Goal: Task Accomplishment & Management: Use online tool/utility

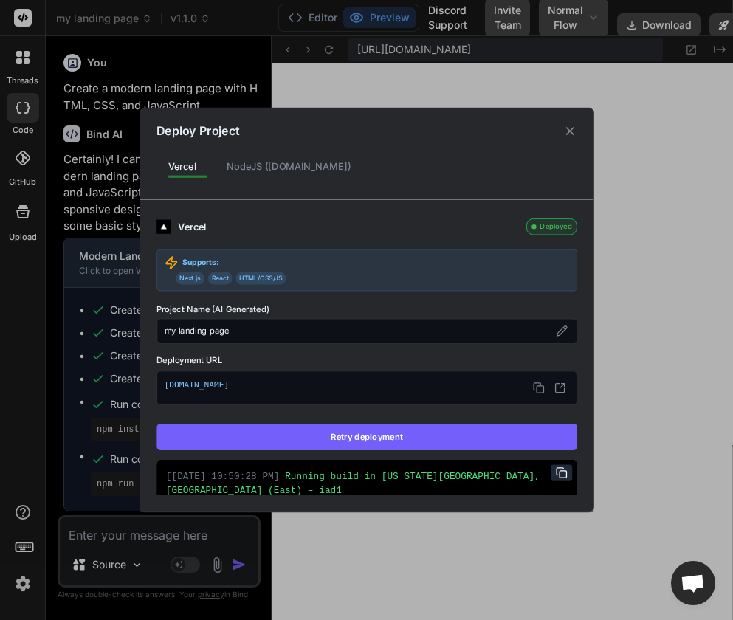
scroll to position [14031, 0]
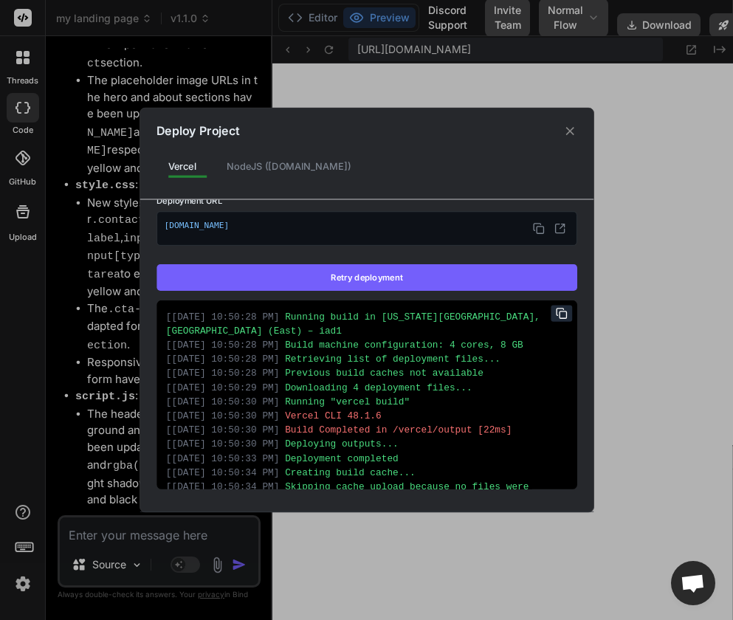
click at [574, 129] on icon at bounding box center [570, 131] width 14 height 14
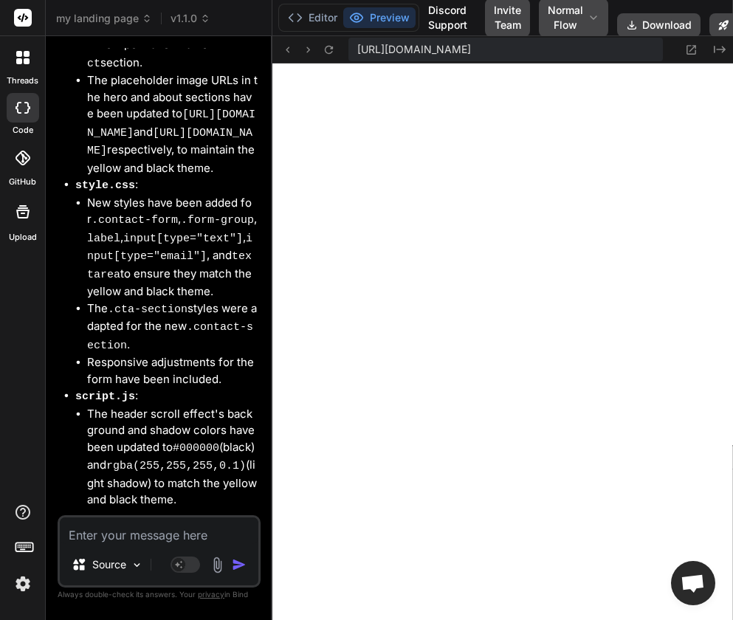
type textarea "} }); });"
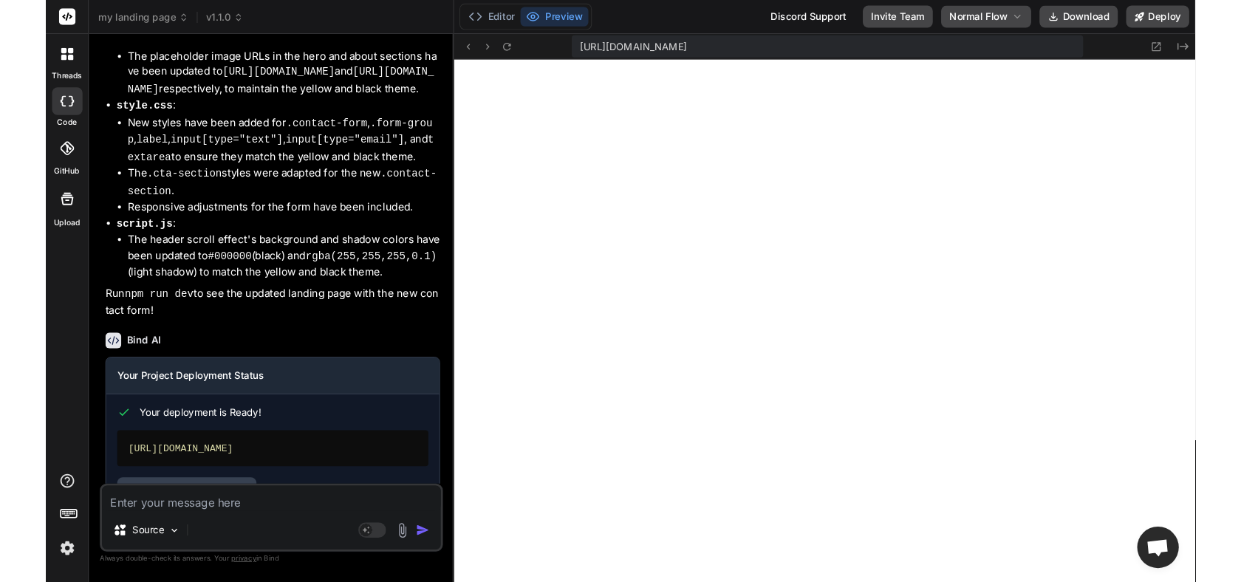
scroll to position [2106, 0]
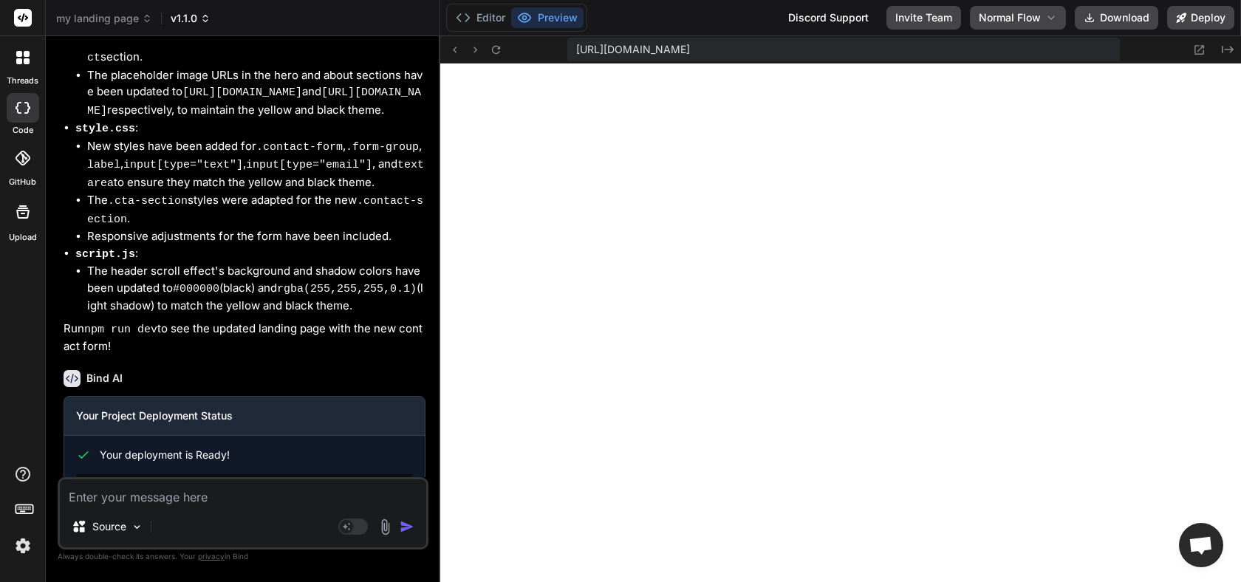
click at [202, 24] on span "v1.1.0" at bounding box center [191, 18] width 40 height 15
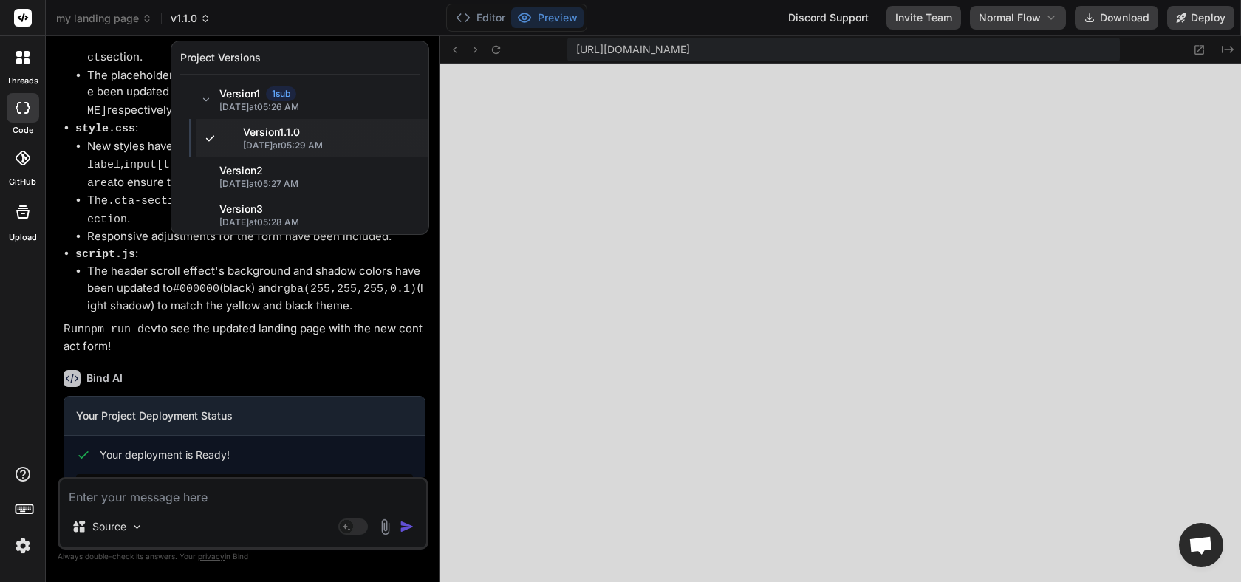
click at [202, 24] on div at bounding box center [620, 291] width 1241 height 582
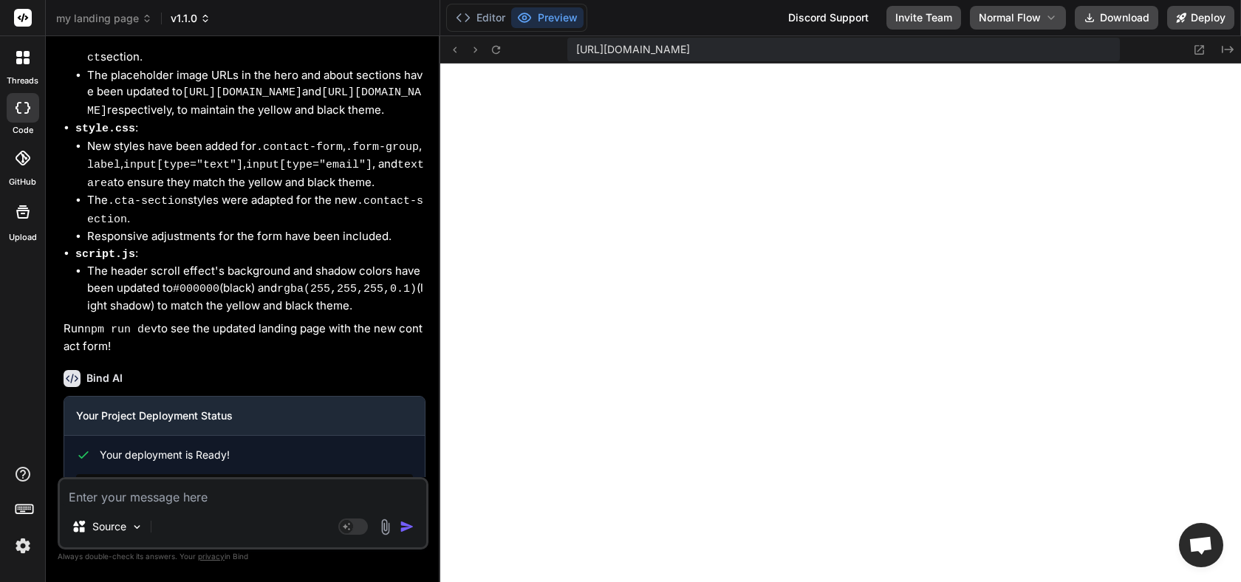
click at [208, 18] on icon at bounding box center [205, 18] width 10 height 10
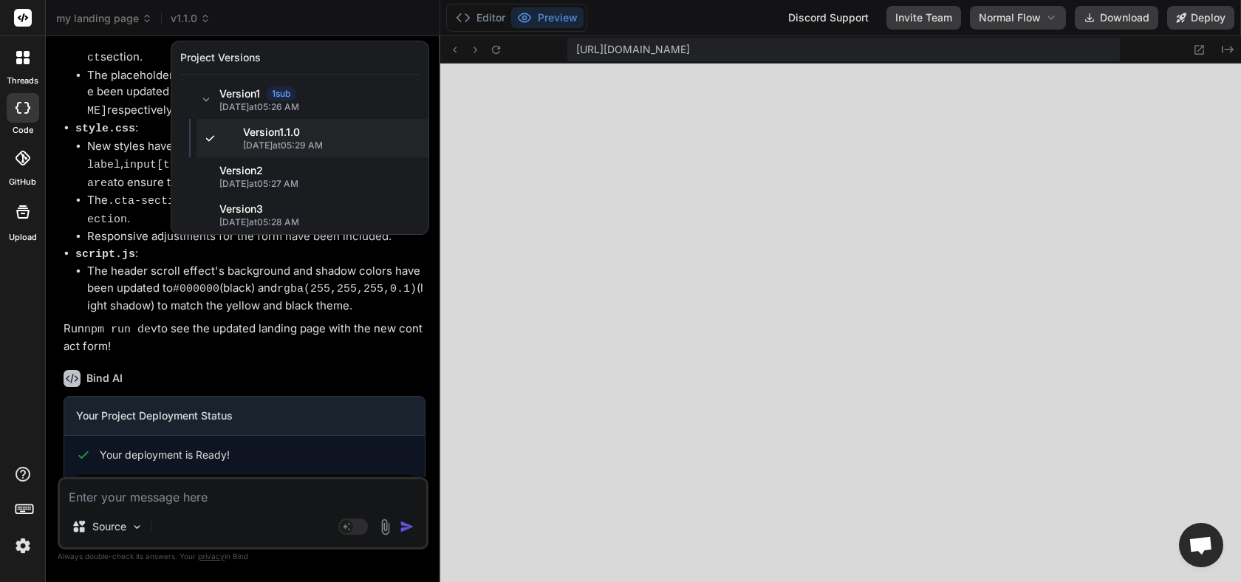
click at [278, 16] on div at bounding box center [620, 291] width 1241 height 582
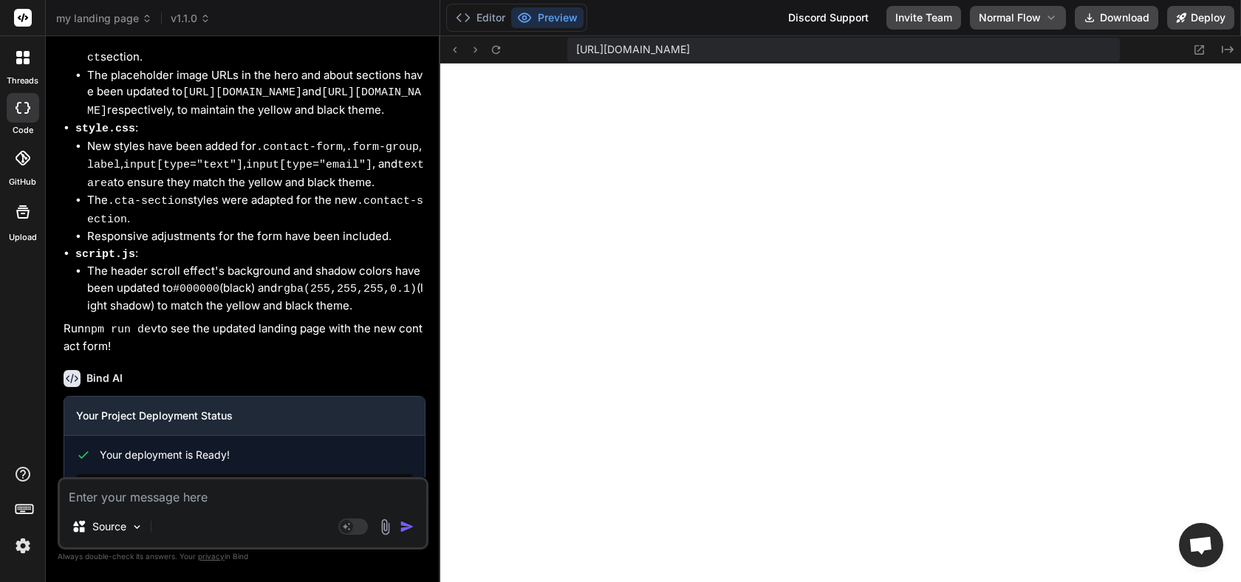
click at [244, 497] on textarea at bounding box center [243, 492] width 366 height 27
click at [210, 22] on div "my landing page v1.1.0" at bounding box center [242, 18] width 373 height 15
click at [205, 21] on icon at bounding box center [205, 18] width 10 height 10
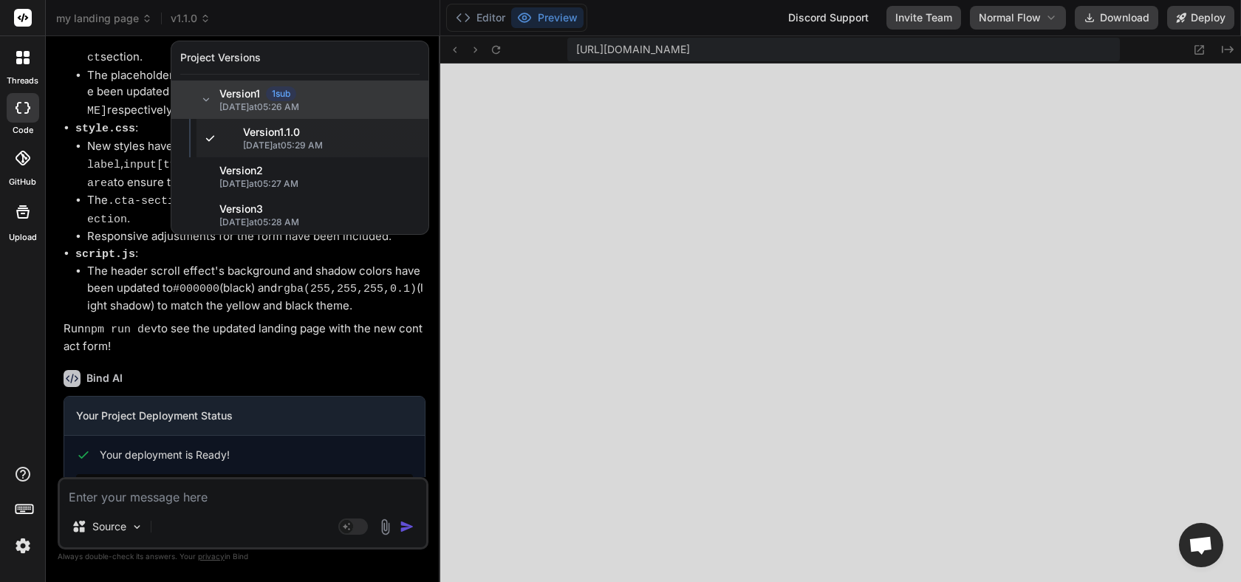
click at [244, 96] on span "Version 1" at bounding box center [239, 93] width 41 height 15
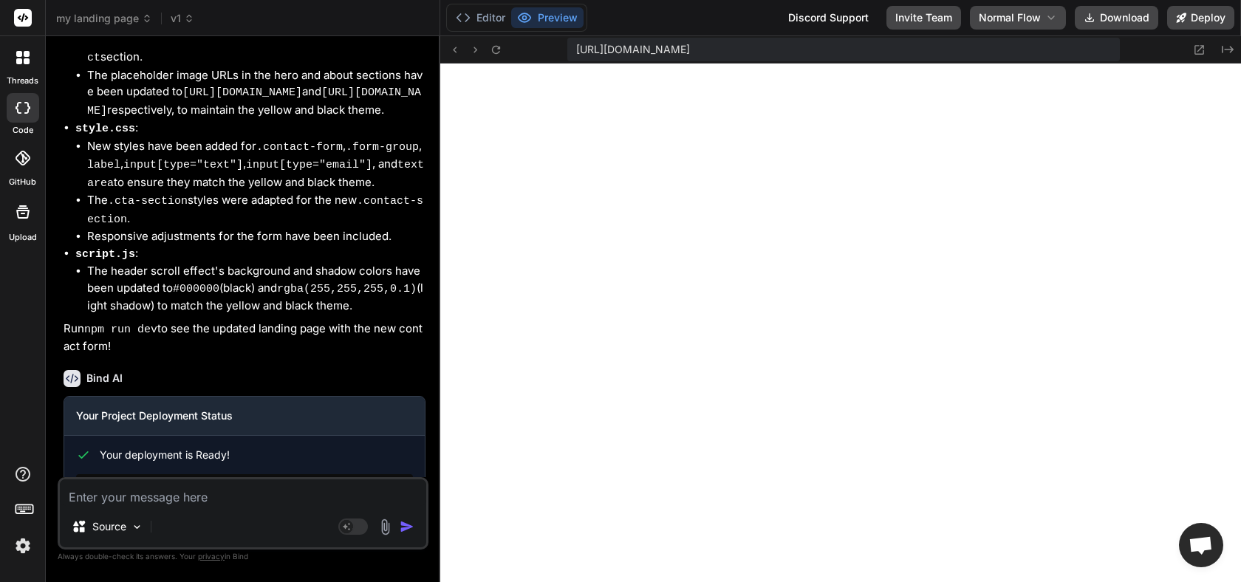
scroll to position [12011, 0]
click at [210, 501] on textarea at bounding box center [243, 492] width 366 height 27
click at [182, 18] on span "v1" at bounding box center [183, 18] width 24 height 15
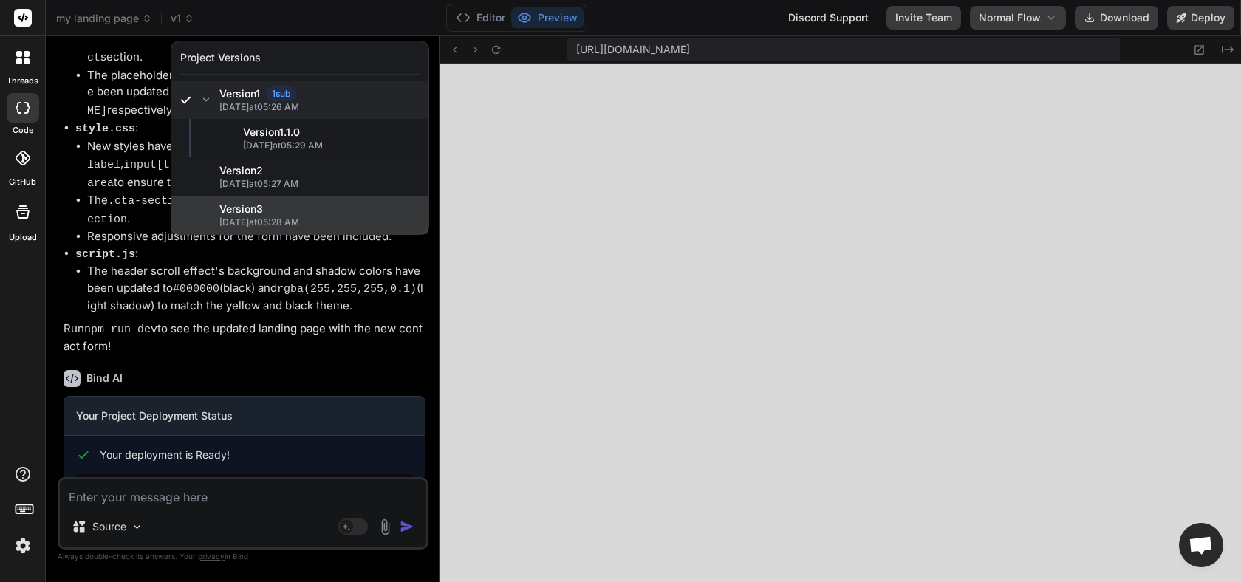
click at [235, 220] on span "[DATE] 05:28 AM" at bounding box center [319, 222] width 200 height 12
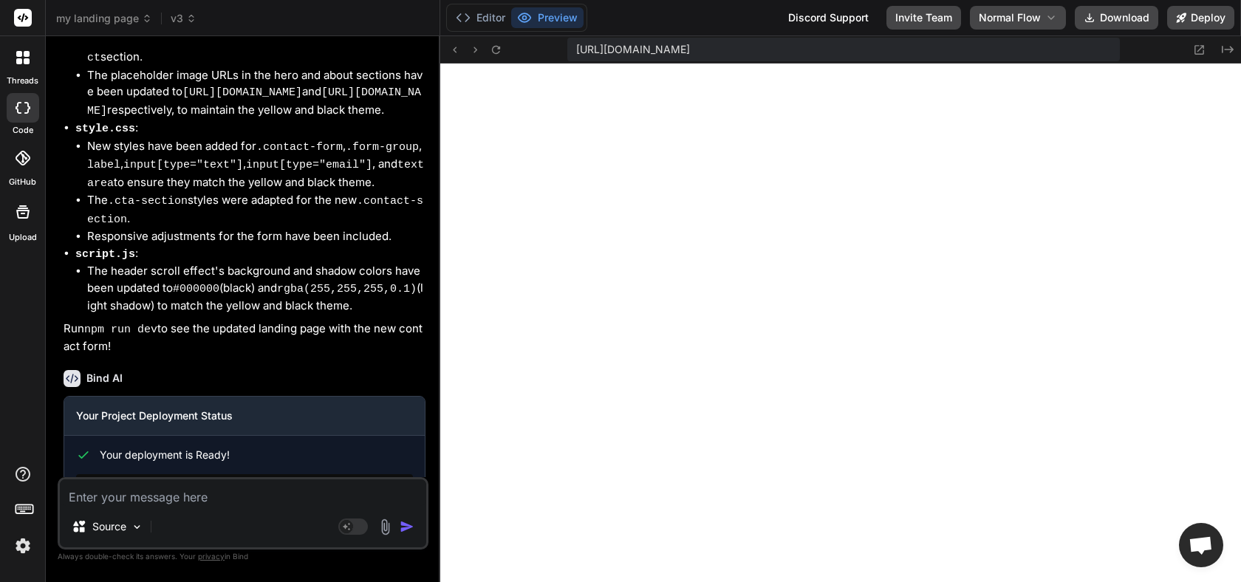
scroll to position [12923, 0]
click at [125, 526] on p "Source" at bounding box center [109, 526] width 34 height 15
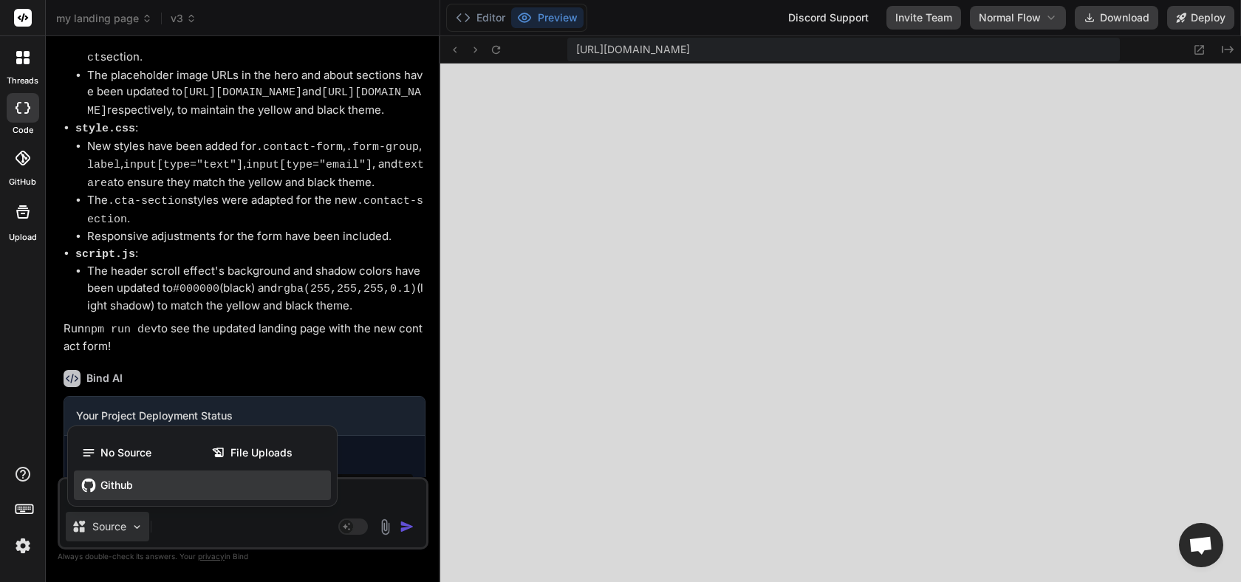
click at [131, 492] on span "Github" at bounding box center [116, 485] width 32 height 15
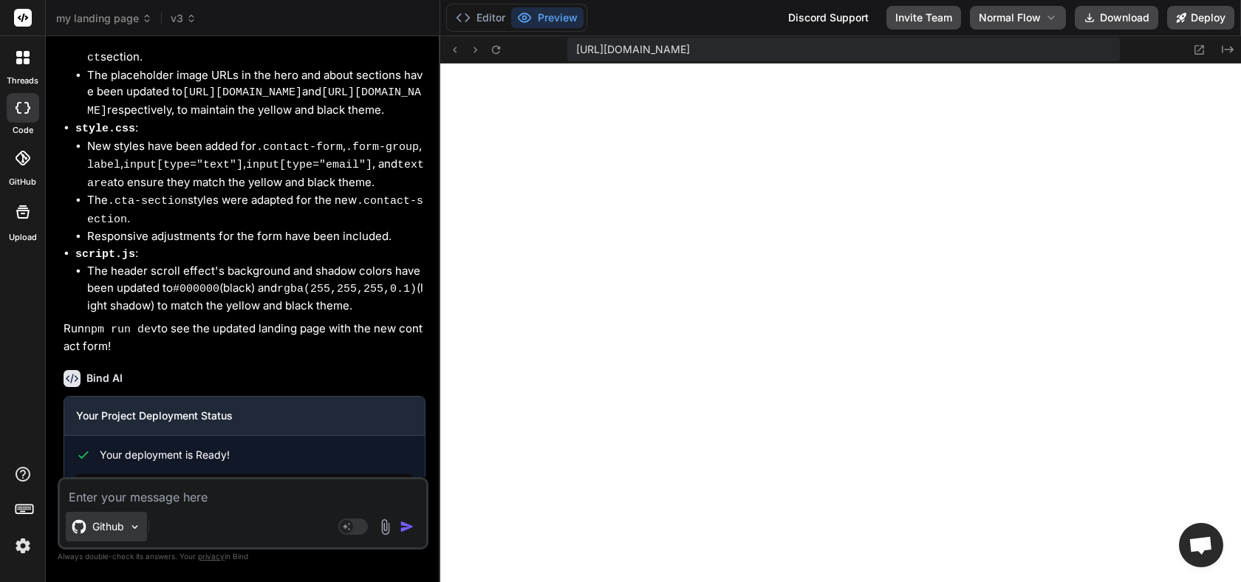
click at [144, 521] on div "Github" at bounding box center [106, 527] width 81 height 30
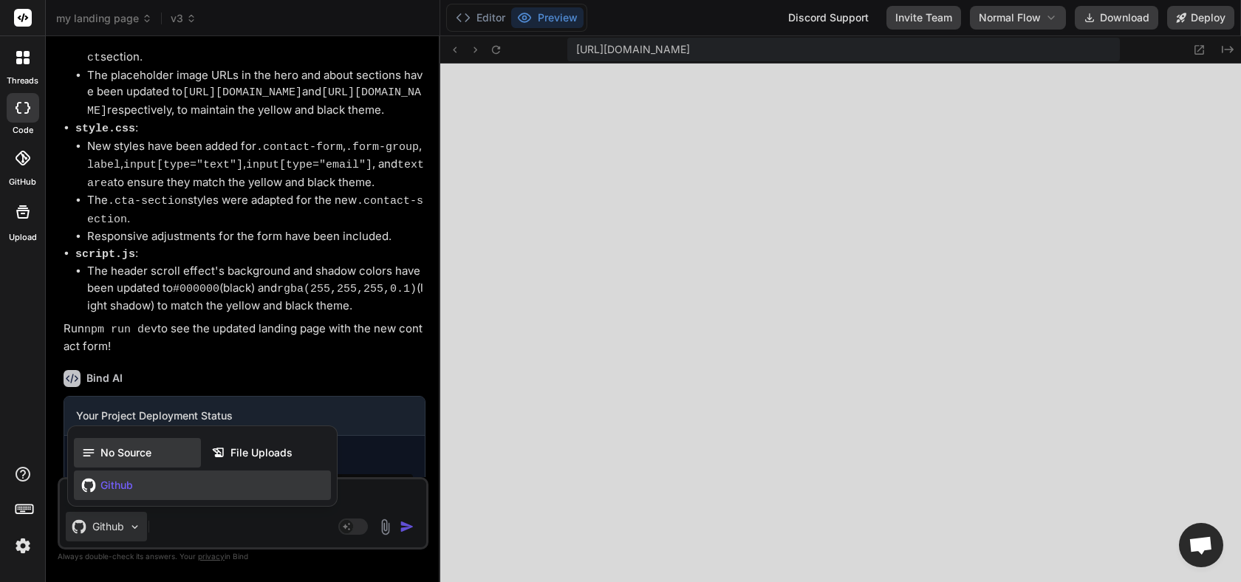
click at [148, 462] on div "No Source" at bounding box center [137, 453] width 127 height 30
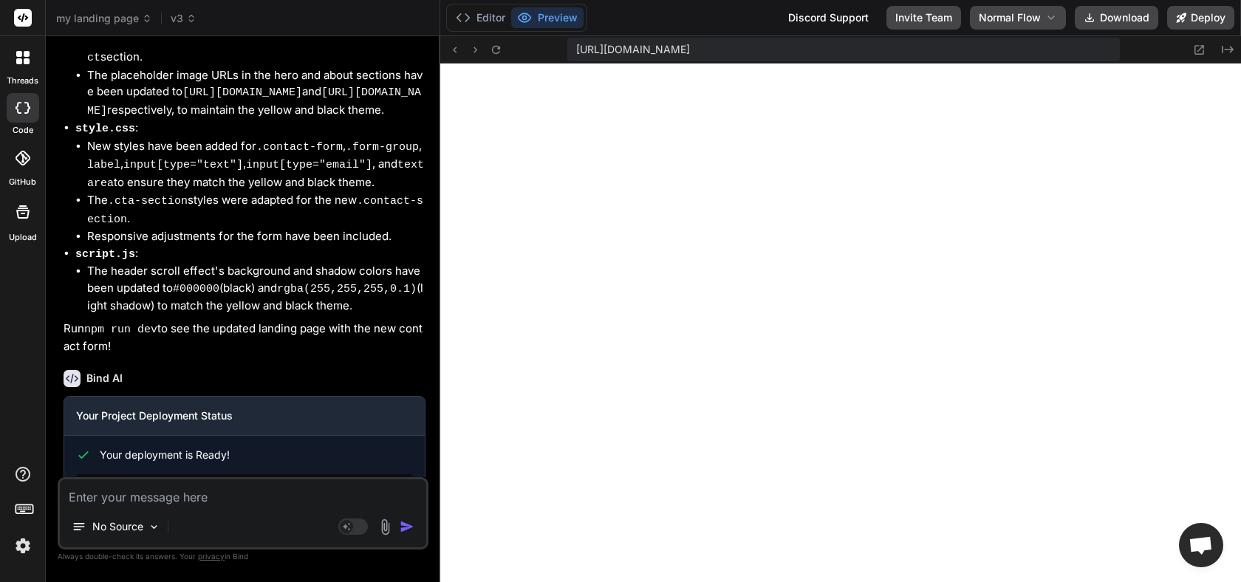
click at [181, 28] on header "my landing page v3 Created with Pixso." at bounding box center [243, 18] width 394 height 36
click at [186, 21] on icon at bounding box center [191, 18] width 10 height 10
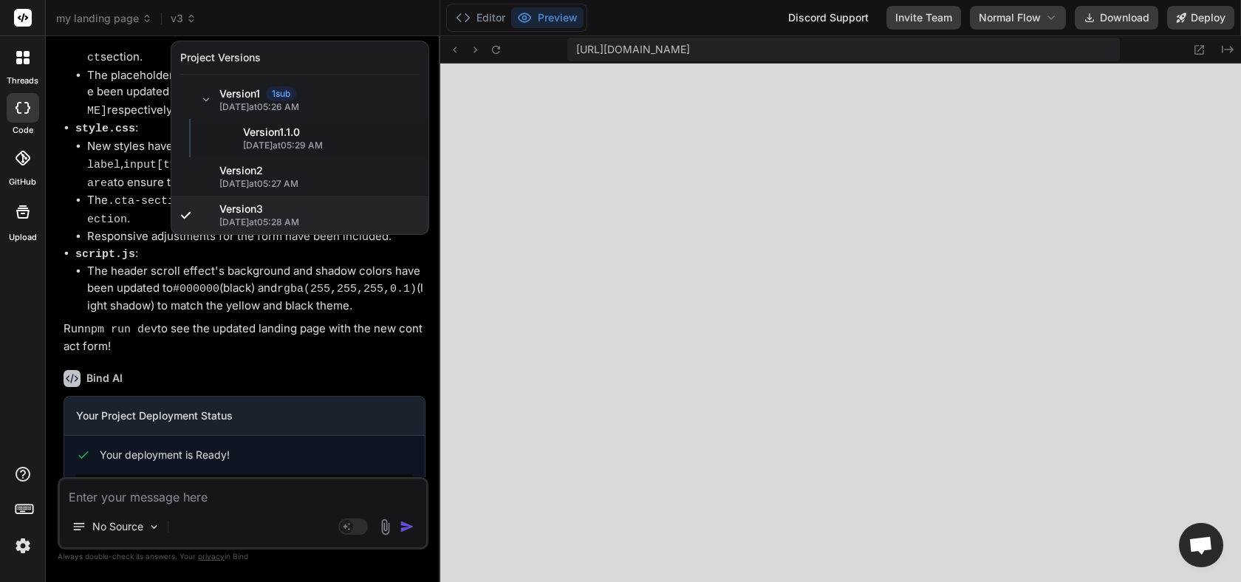
click at [191, 21] on div at bounding box center [620, 291] width 1241 height 582
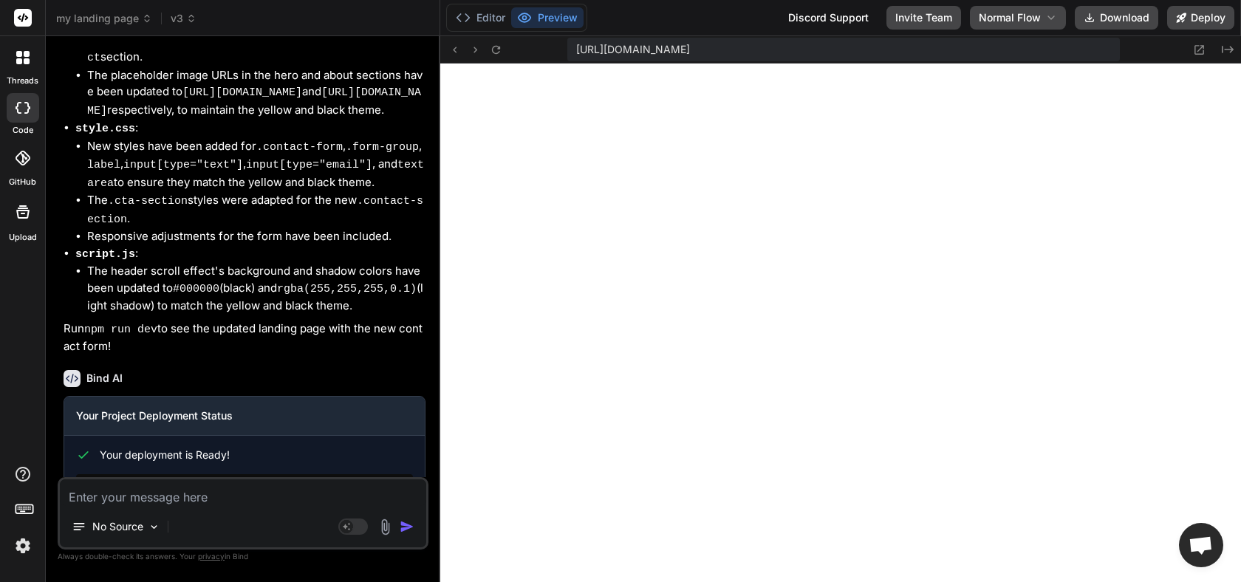
click at [224, 498] on textarea at bounding box center [243, 492] width 366 height 27
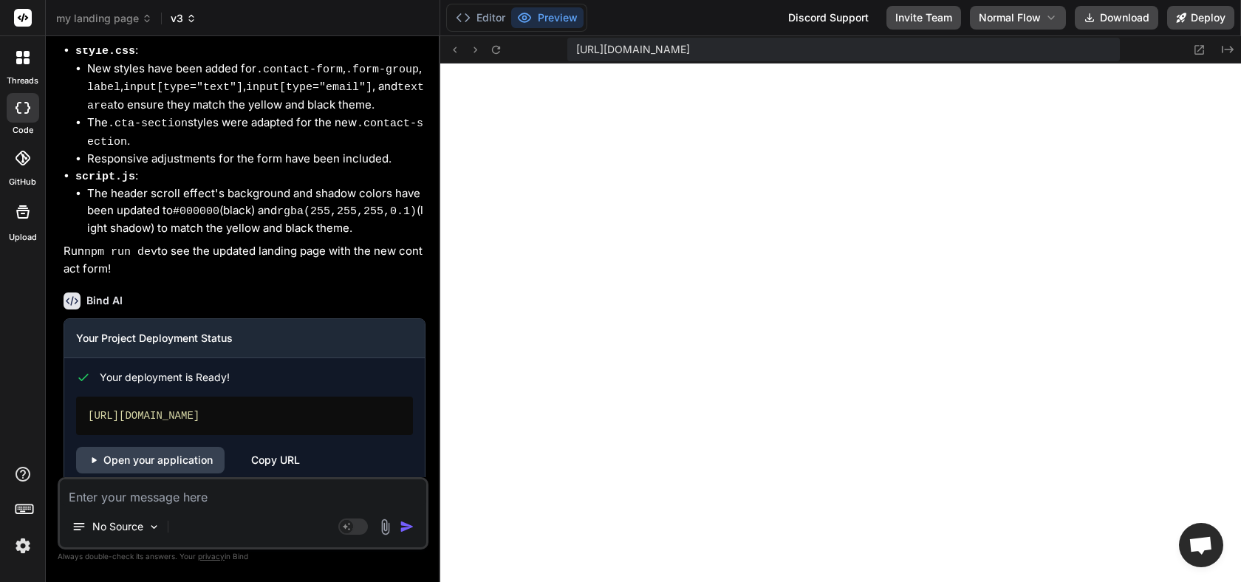
click at [182, 18] on span "v3" at bounding box center [184, 18] width 26 height 15
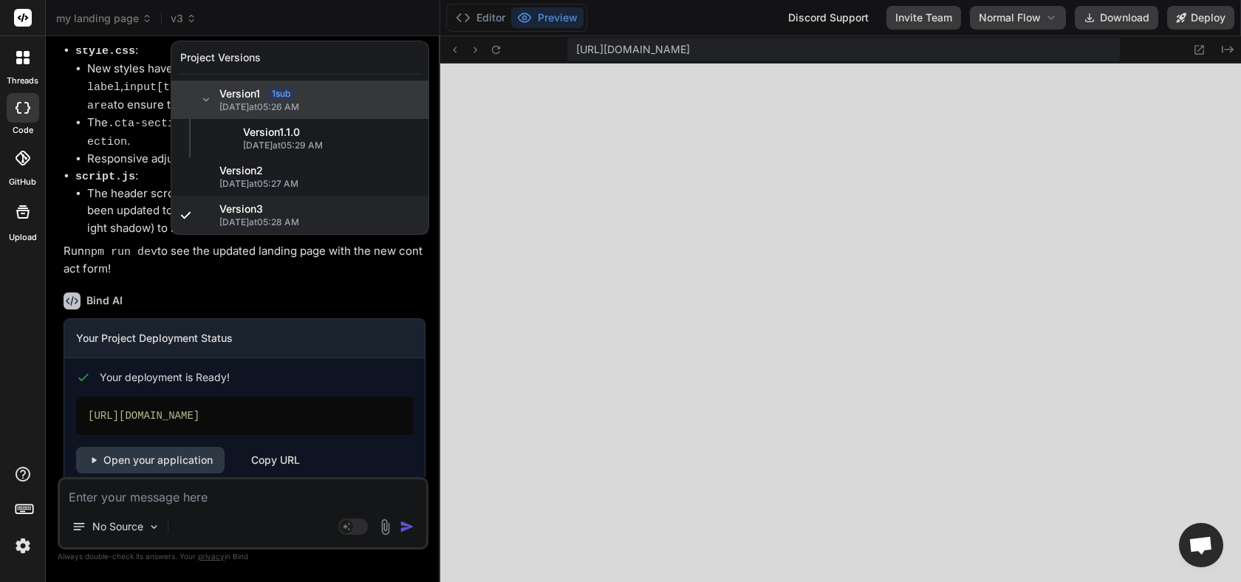
click at [254, 95] on span "Version 1" at bounding box center [239, 93] width 41 height 15
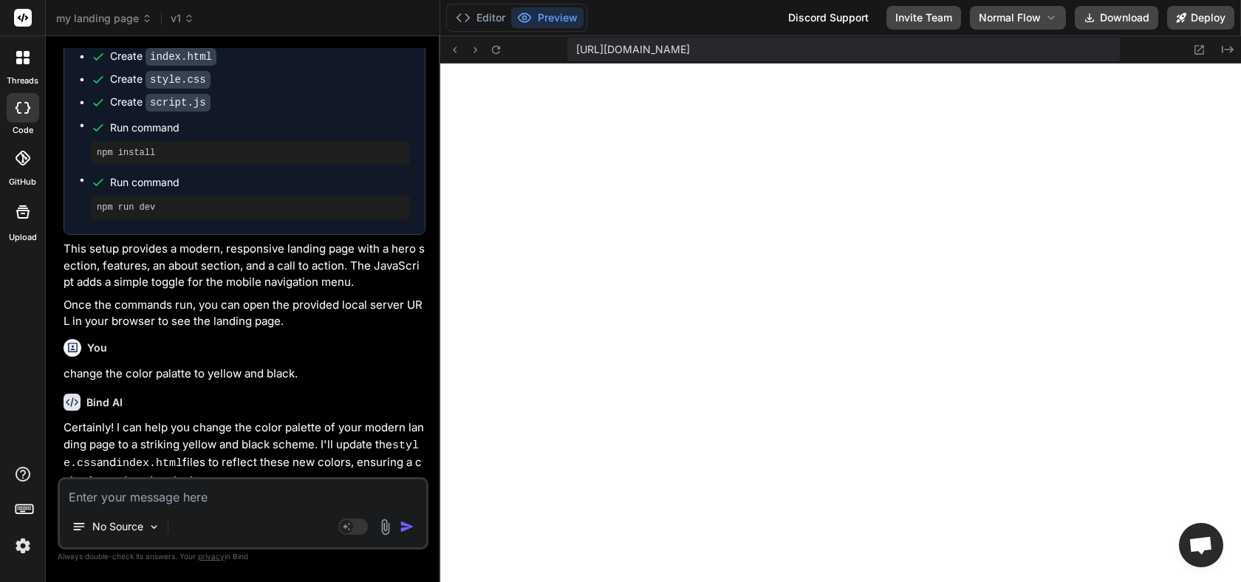
scroll to position [0, 0]
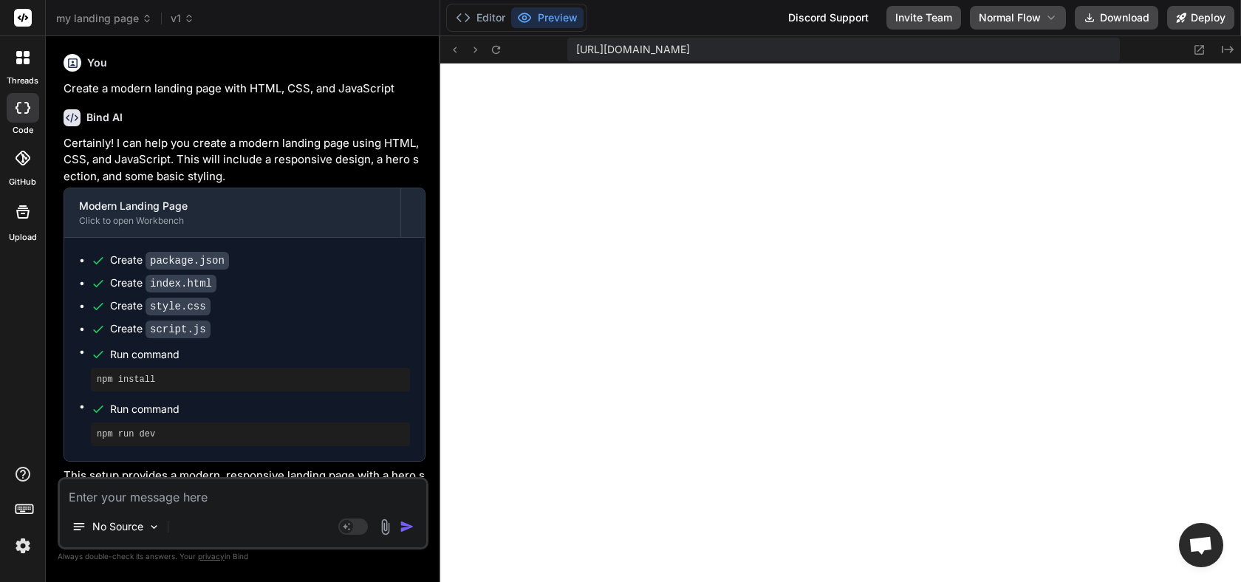
click at [165, 90] on p "Create a modern landing page with HTML, CSS, and JavaScript" at bounding box center [245, 88] width 362 height 17
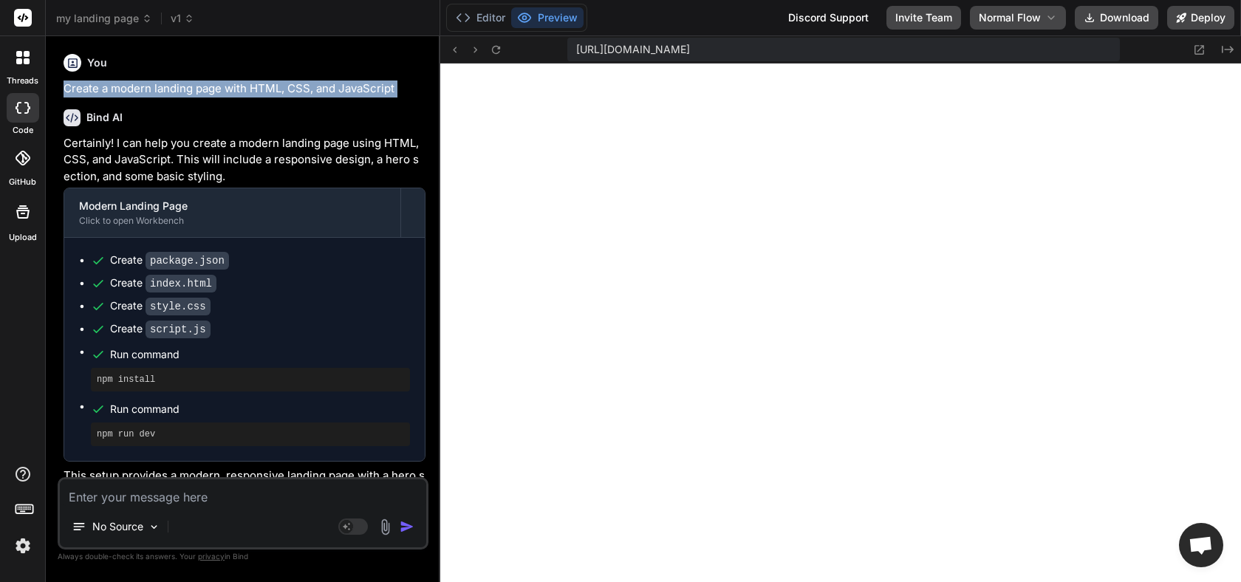
click at [165, 90] on p "Create a modern landing page with HTML, CSS, and JavaScript" at bounding box center [245, 88] width 362 height 17
click at [193, 86] on p "Create a modern landing page with HTML, CSS, and JavaScript" at bounding box center [245, 88] width 362 height 17
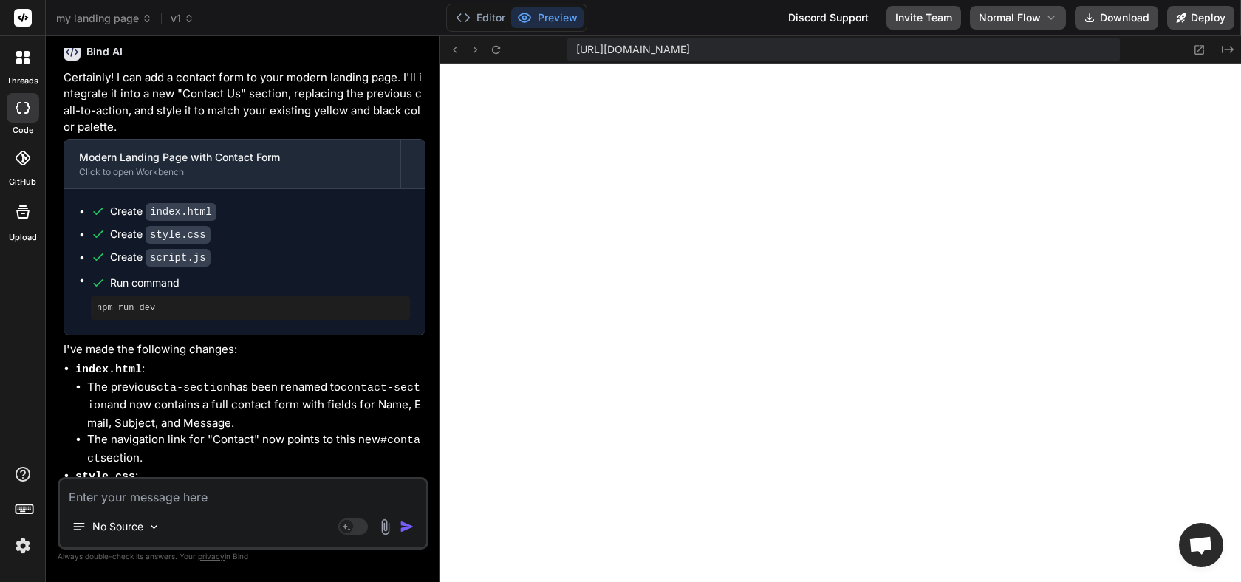
scroll to position [13737, 0]
click at [129, 16] on span "my landing page" at bounding box center [104, 18] width 96 height 15
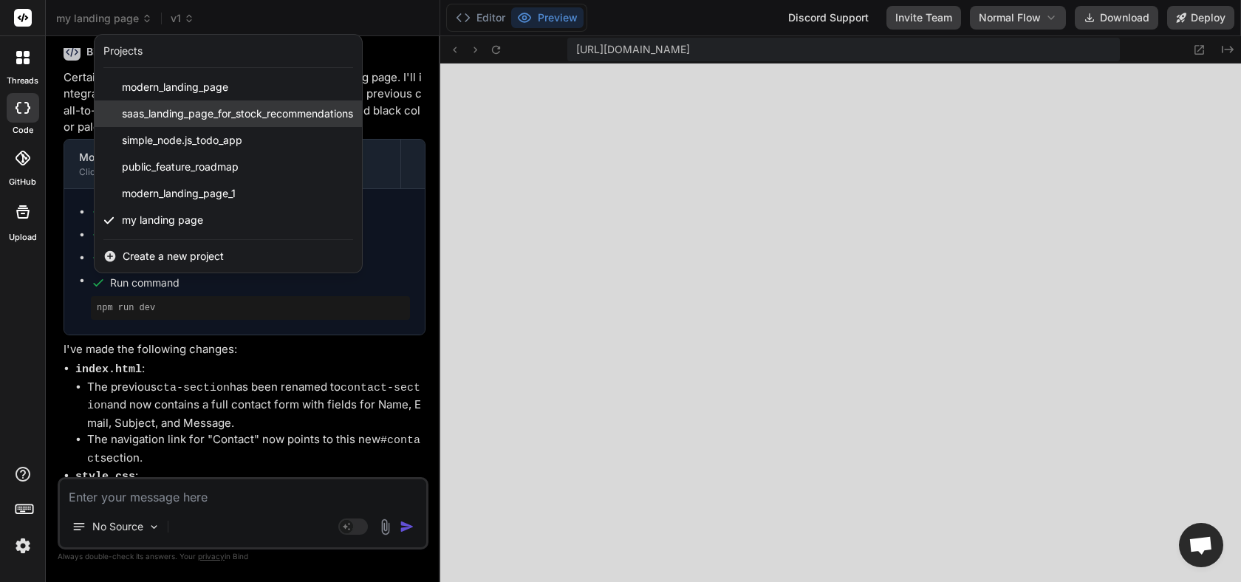
click at [273, 117] on span "saas_landing_page_for_stock_recommendations" at bounding box center [237, 113] width 231 height 15
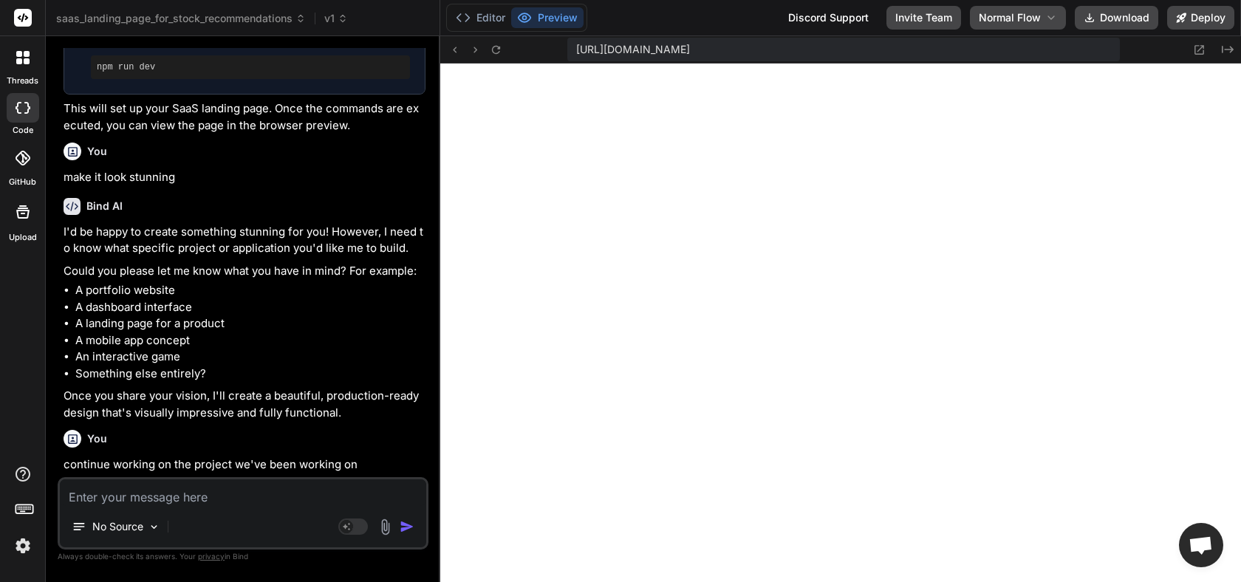
scroll to position [1566, 0]
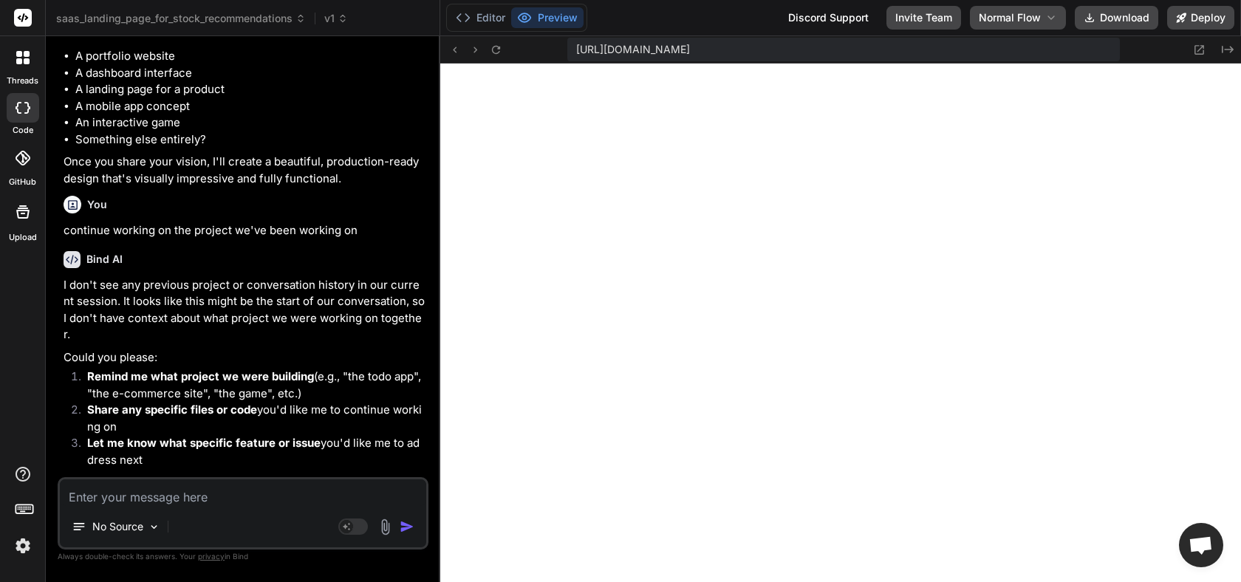
click at [272, 496] on textarea at bounding box center [243, 492] width 366 height 27
click at [488, 21] on button "Editor" at bounding box center [480, 17] width 61 height 21
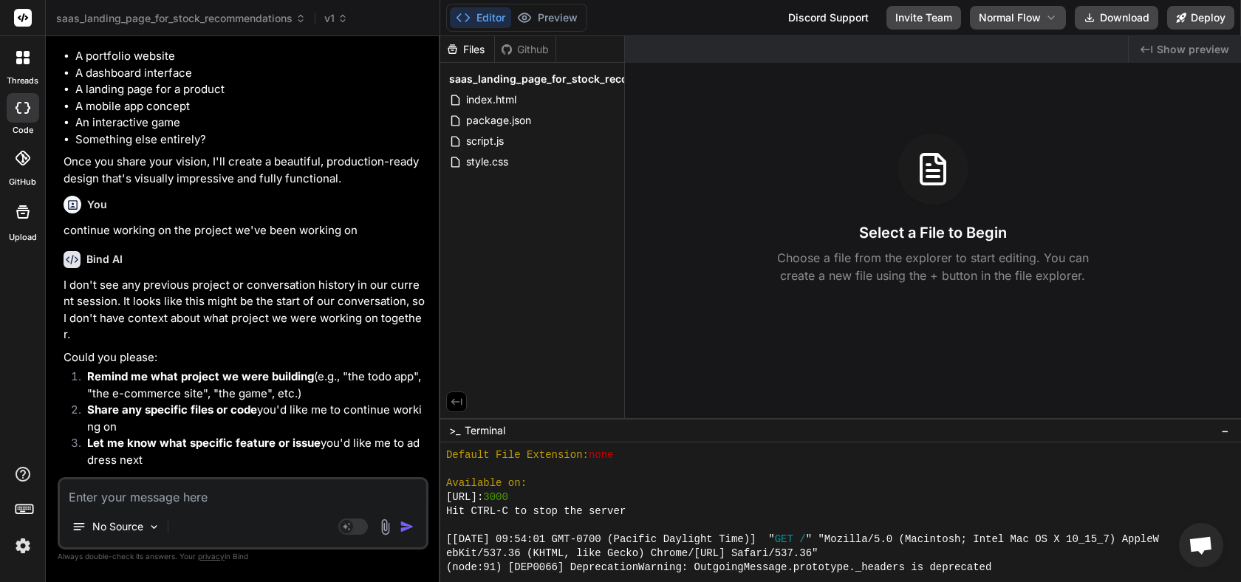
scroll to position [14032, 0]
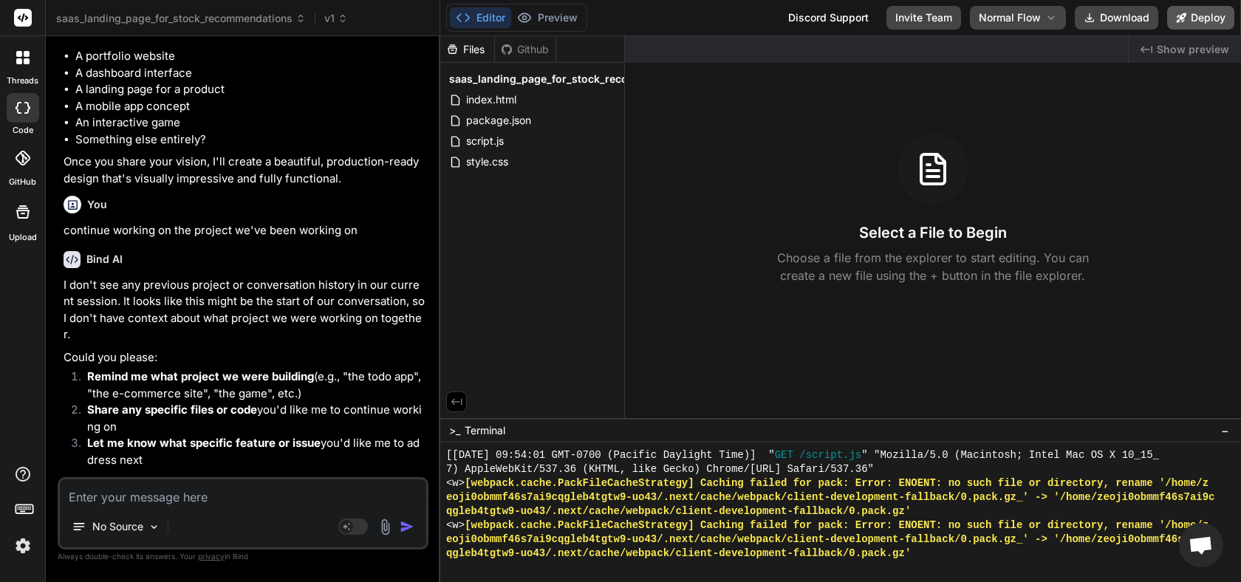
drag, startPoint x: 294, startPoint y: 491, endPoint x: 1205, endPoint y: 22, distance: 1024.2
click at [733, 22] on div "saas_landing_page_for_stock_recommendations v1 Created with Pixso. Bind AI Web …" at bounding box center [643, 291] width 1195 height 582
click at [733, 22] on button "Deploy" at bounding box center [1200, 18] width 67 height 24
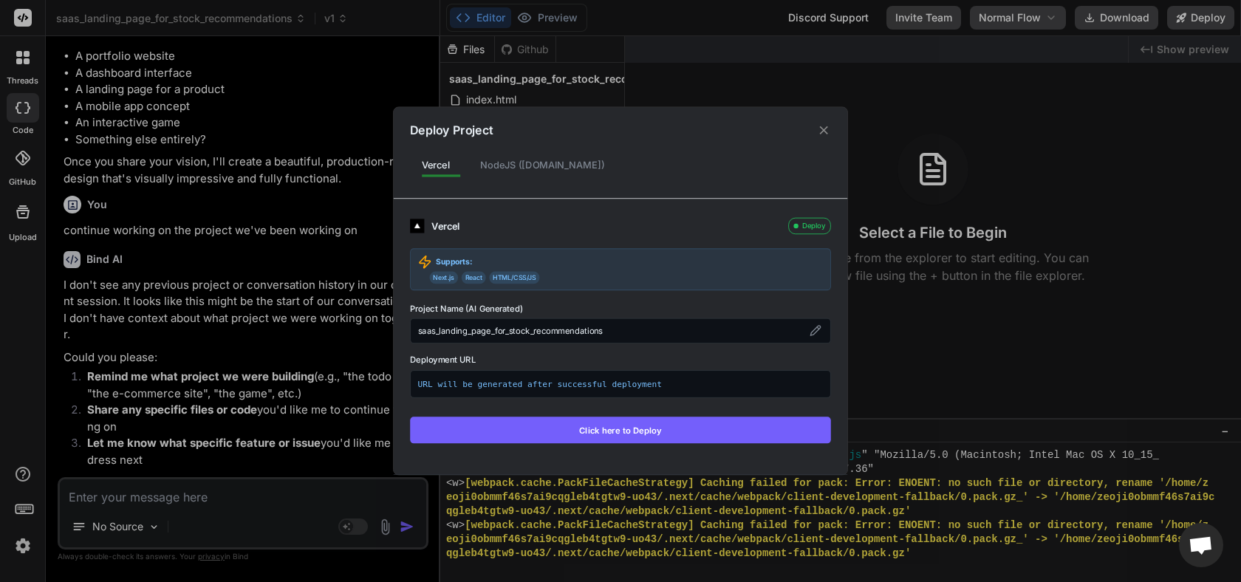
click at [617, 438] on button "Click here to Deploy" at bounding box center [620, 430] width 421 height 27
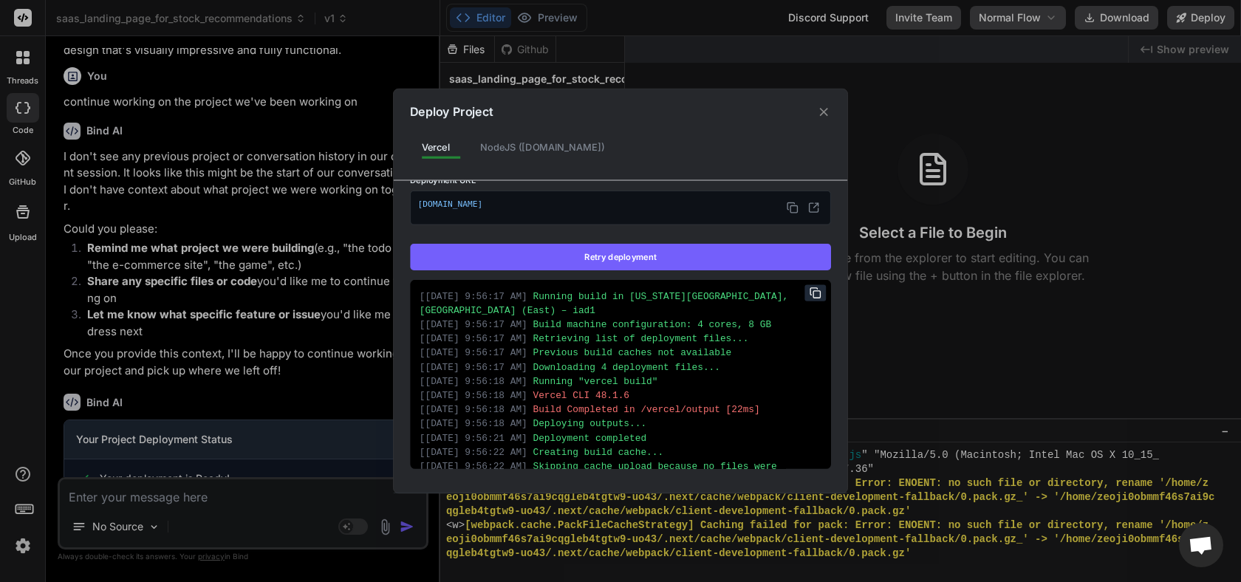
scroll to position [35, 0]
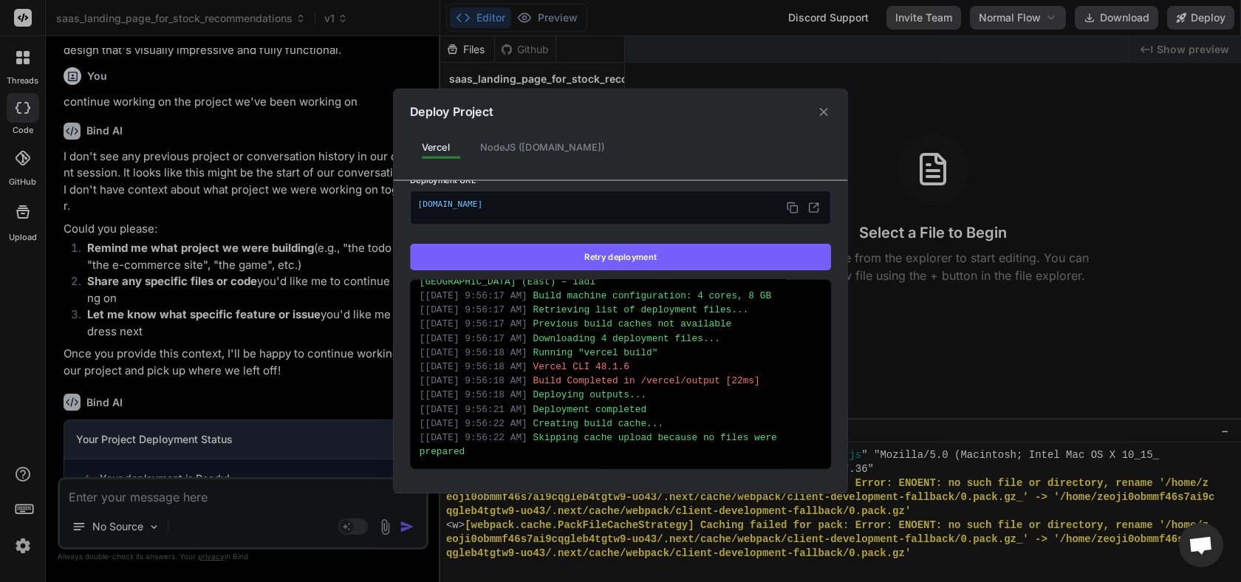
click at [538, 150] on div "NodeJS ([DOMAIN_NAME])" at bounding box center [542, 147] width 148 height 28
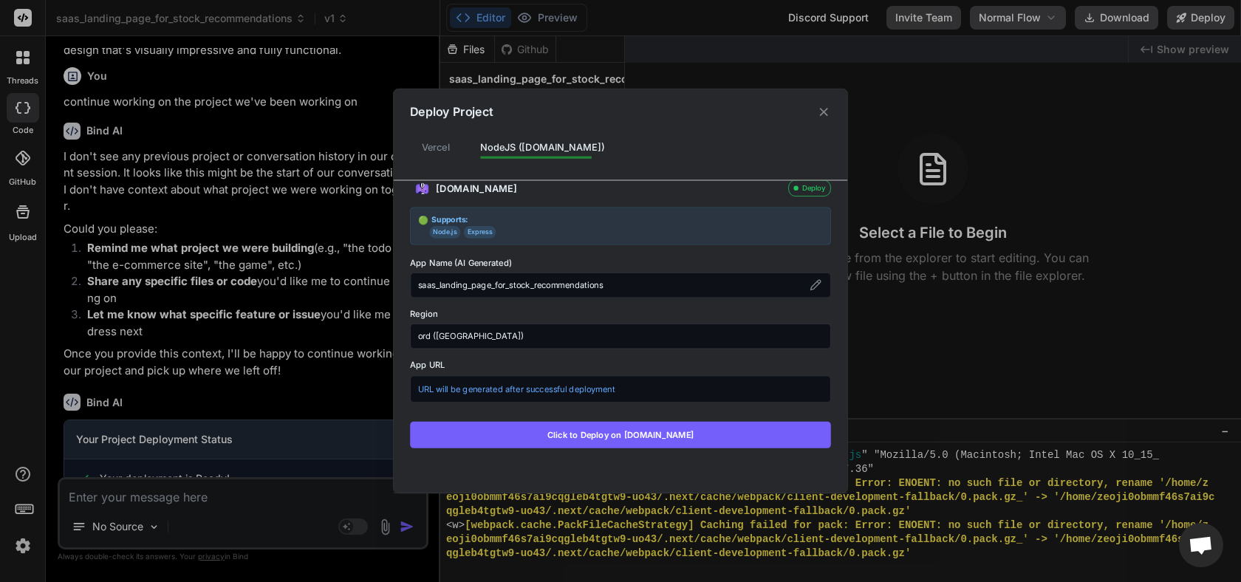
type textarea "x"
click at [437, 140] on div "Vercel" at bounding box center [436, 147] width 52 height 28
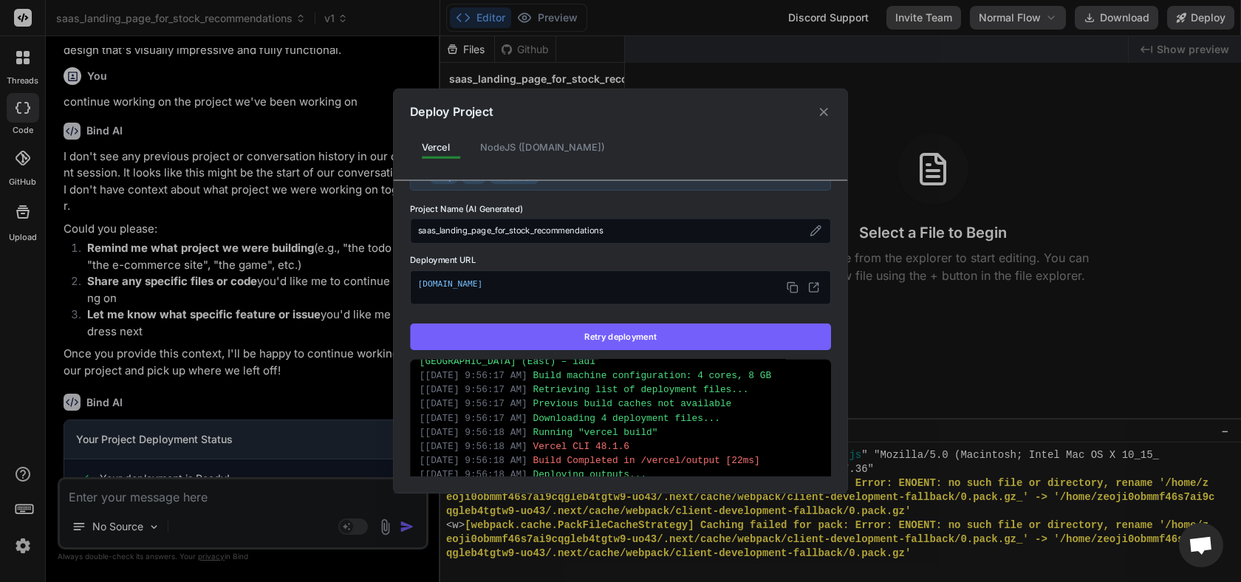
scroll to position [0, 0]
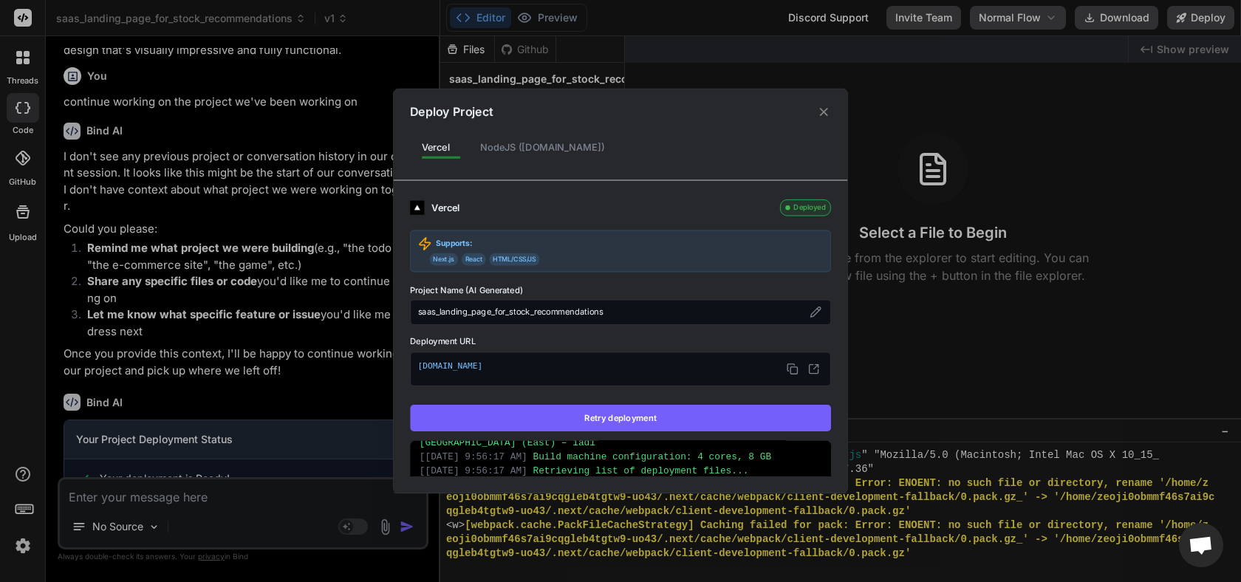
click at [733, 114] on icon at bounding box center [824, 112] width 14 height 14
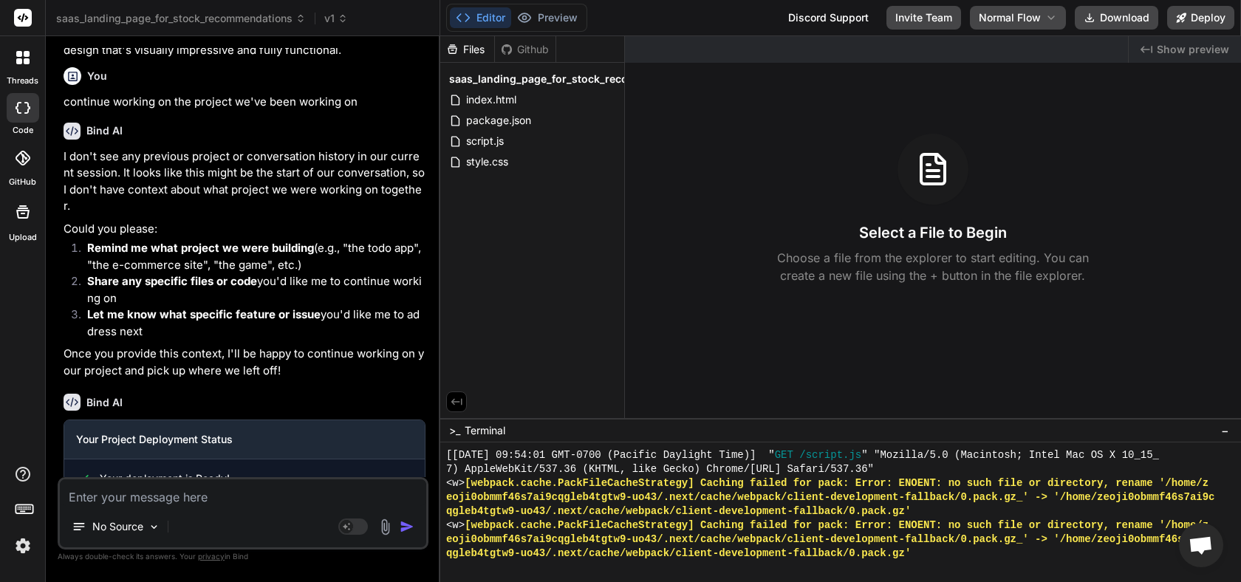
click at [284, 527] on div "No Source" at bounding box center [243, 529] width 366 height 35
click at [518, 106] on div "index.html" at bounding box center [532, 99] width 172 height 21
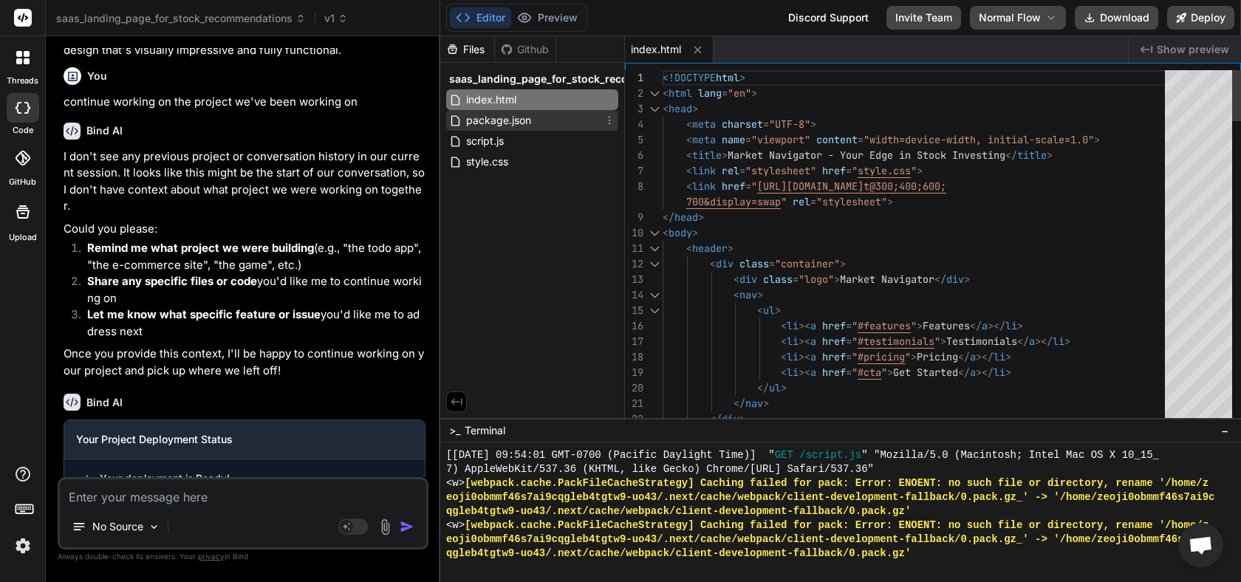
click at [507, 122] on span "package.json" at bounding box center [499, 121] width 68 height 18
type textarea ""license": "ISC", "dependencies": { "http-server": "^14.1.1" } }"
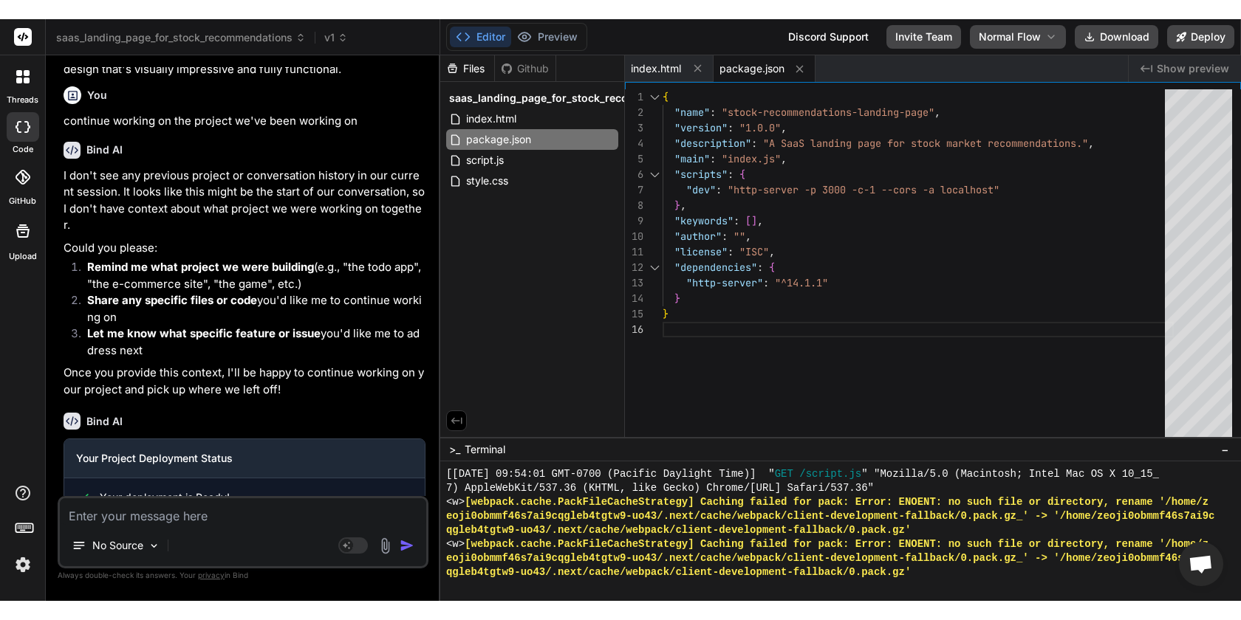
scroll to position [1678, 0]
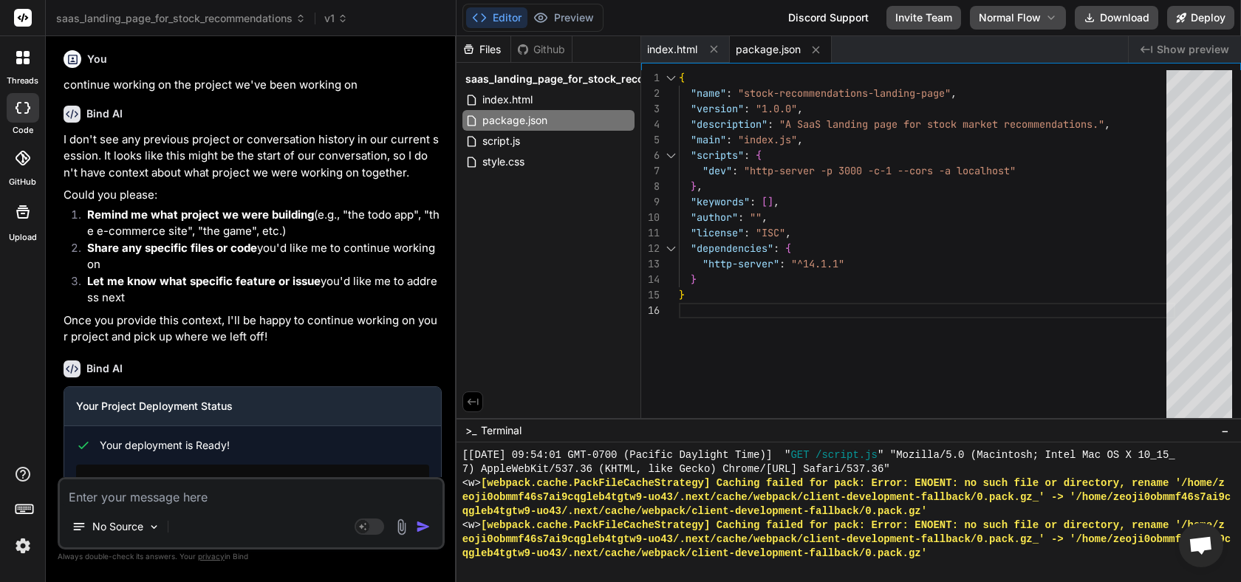
drag, startPoint x: 439, startPoint y: 159, endPoint x: 426, endPoint y: 159, distance: 12.6
click at [426, 159] on div "Bind AI Web Search Created with Pixso. Code Generator You Create a SaaS landing…" at bounding box center [251, 309] width 411 height 546
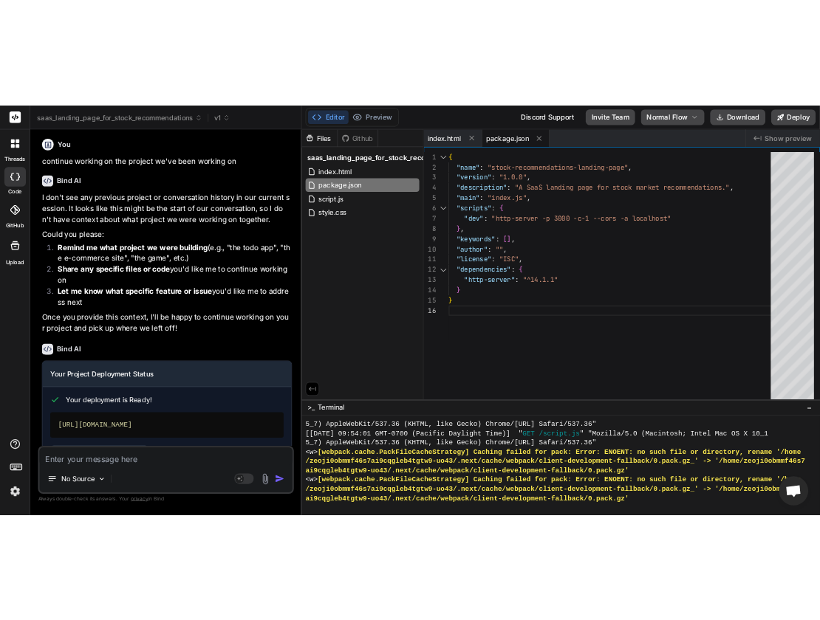
scroll to position [1743, 0]
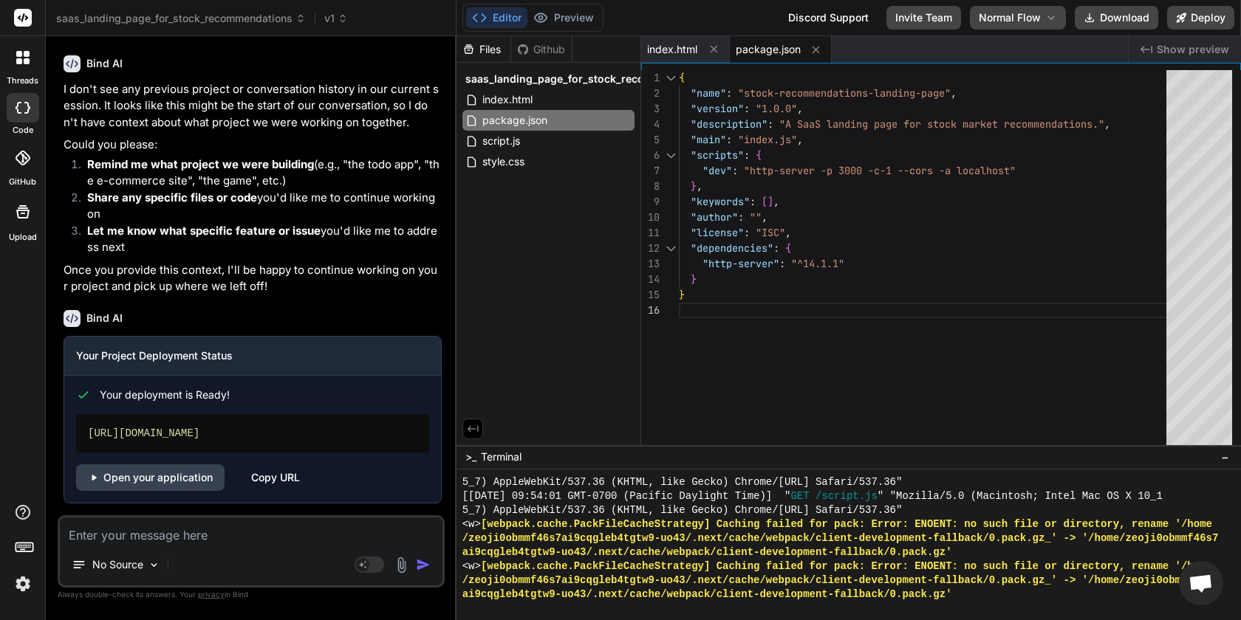
type textarea "x"
type textarea ""author": "", "license": "ISC", "dependencies": { "http-server": "^14.1.1" } }"
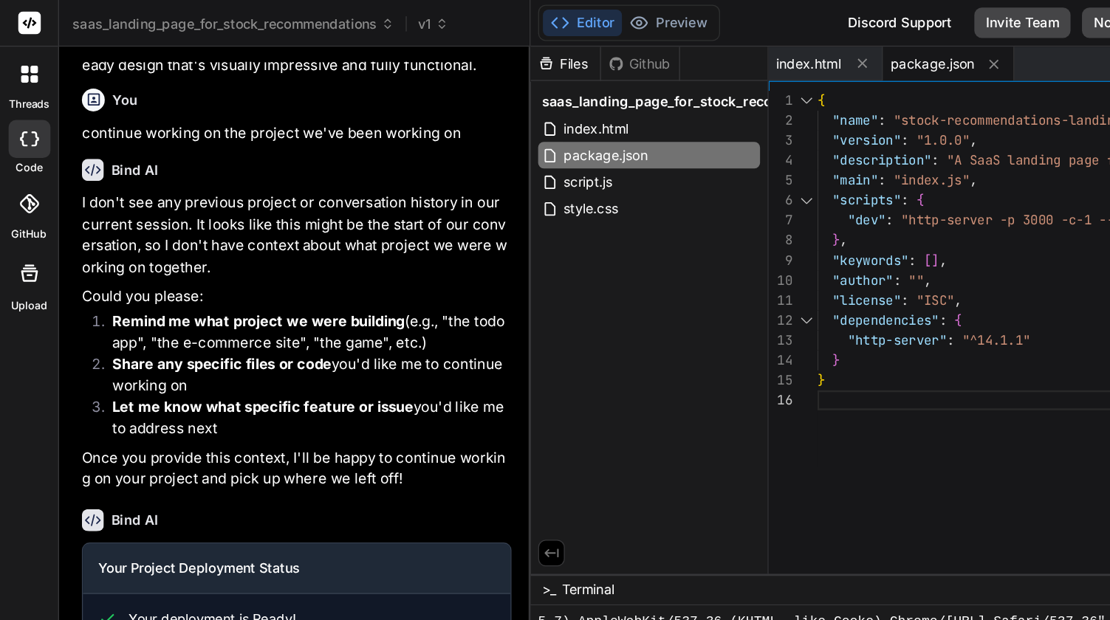
type textarea "x"
type textarea "}, "keywords": [], "author": "", "license": "ISC", "dependencies": { "http-serv…"
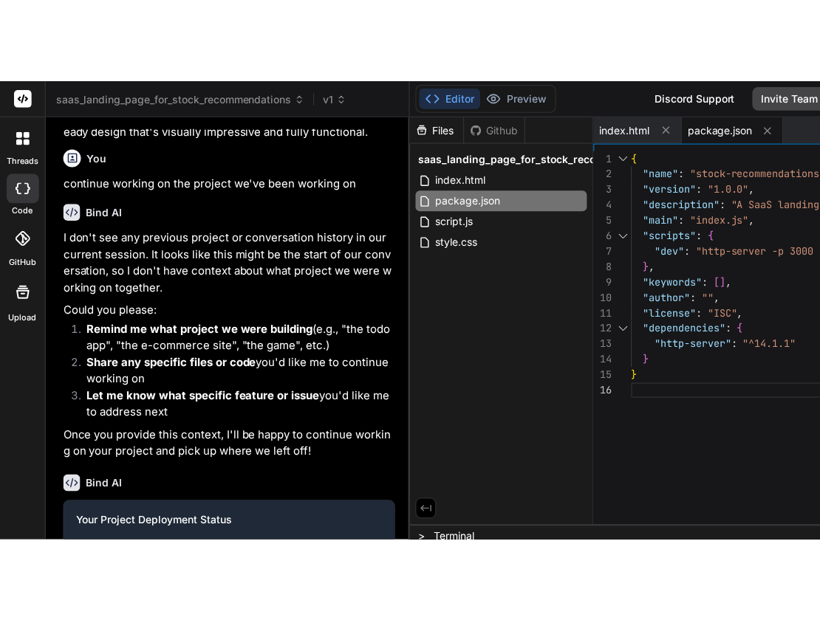
scroll to position [14018, 0]
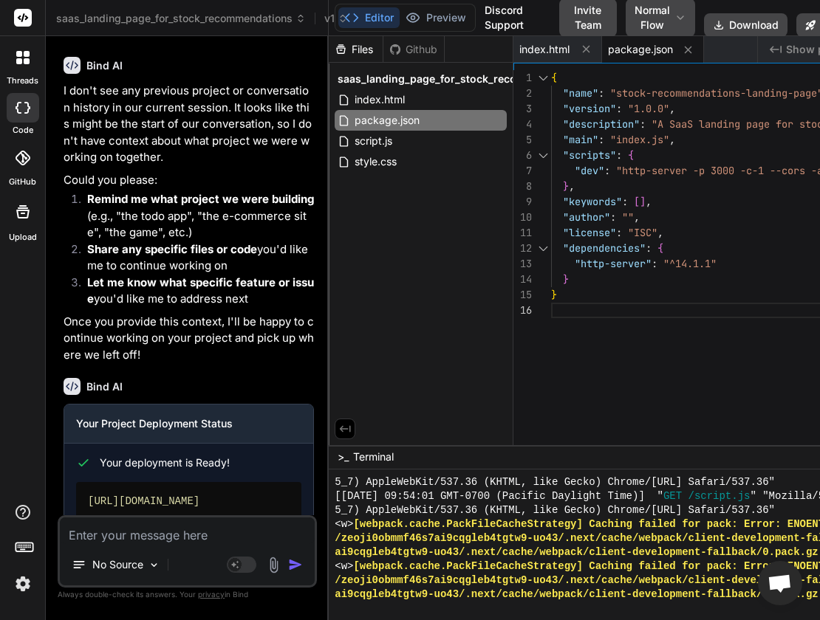
type textarea "x"
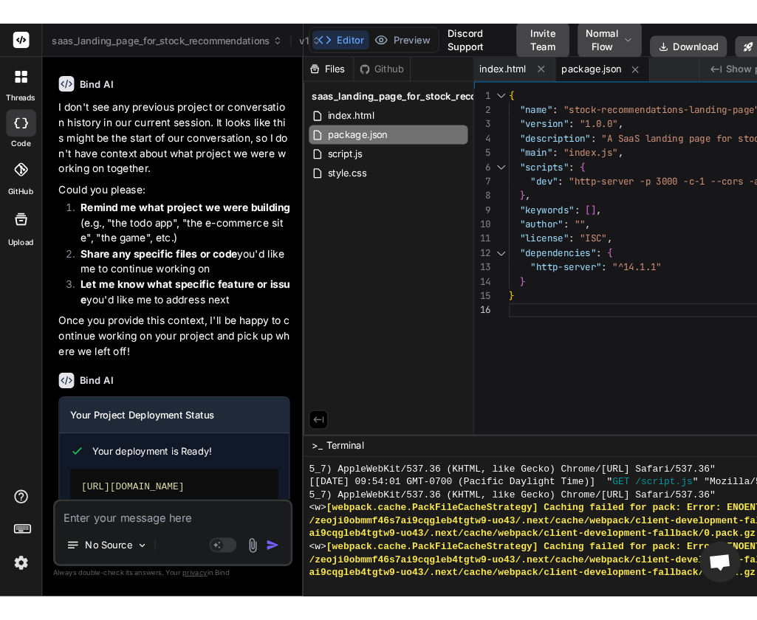
scroll to position [124, 0]
